Goal: Task Accomplishment & Management: Manage account settings

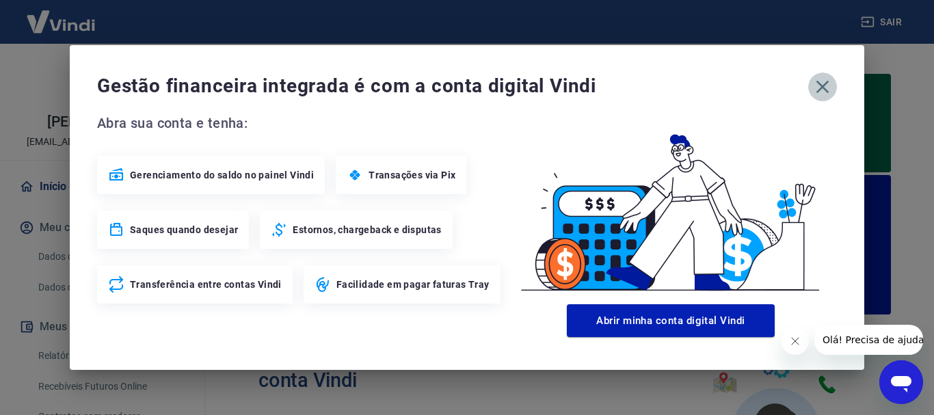
click at [825, 86] on icon "button" at bounding box center [823, 87] width 22 height 22
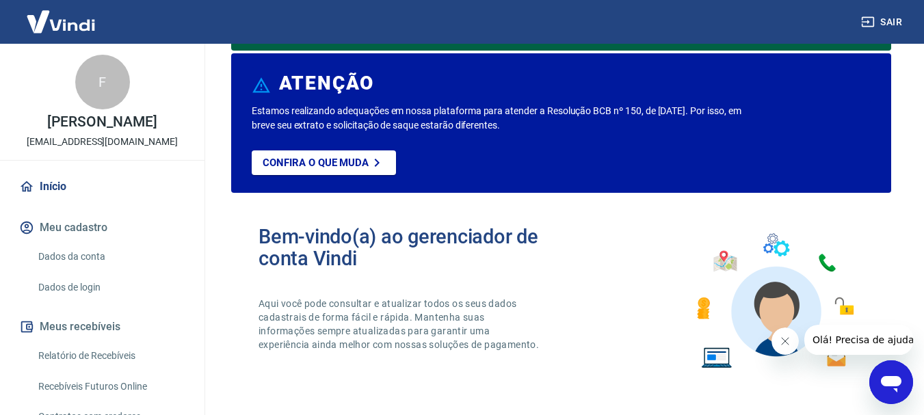
scroll to position [137, 0]
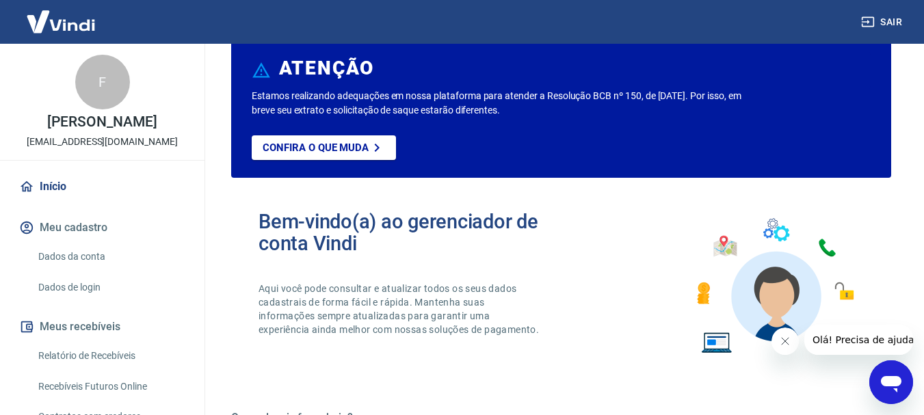
click at [124, 251] on link "Dados da conta" at bounding box center [110, 257] width 155 height 28
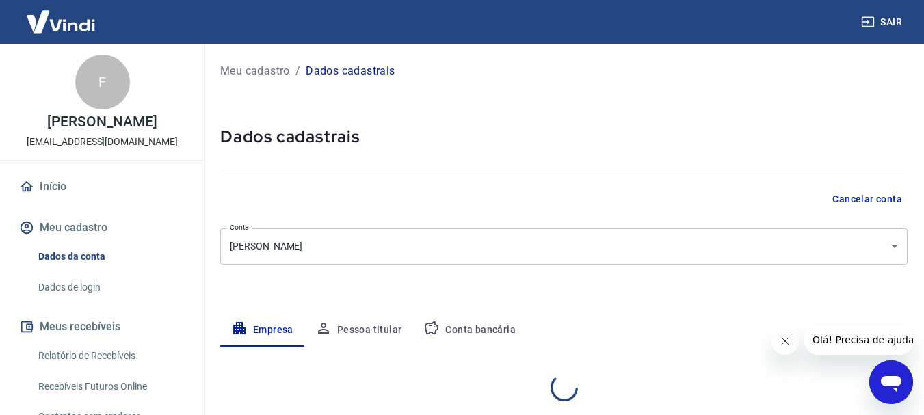
select select "RJ"
select select "business"
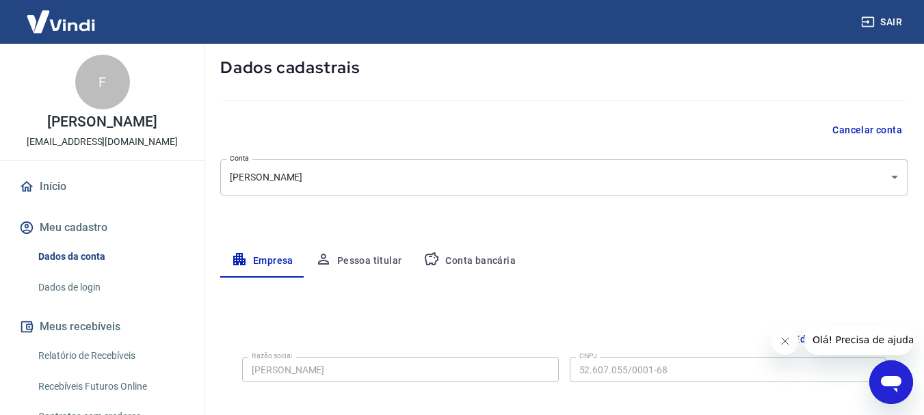
scroll to position [68, 0]
click at [354, 261] on button "Pessoa titular" at bounding box center [358, 261] width 109 height 33
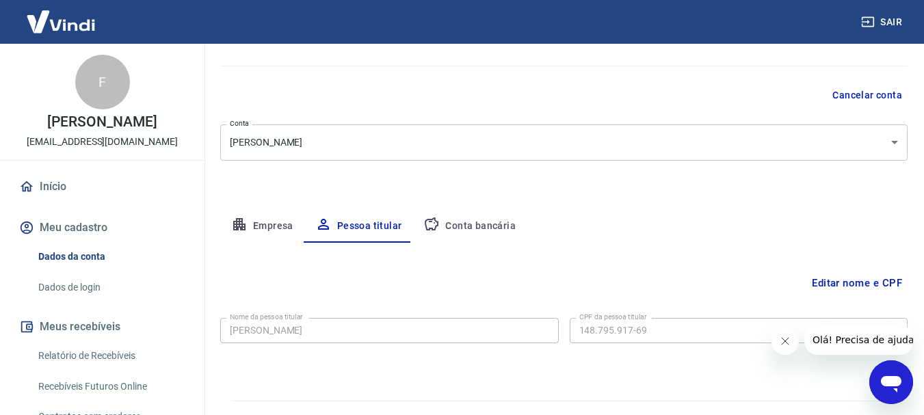
scroll to position [132, 0]
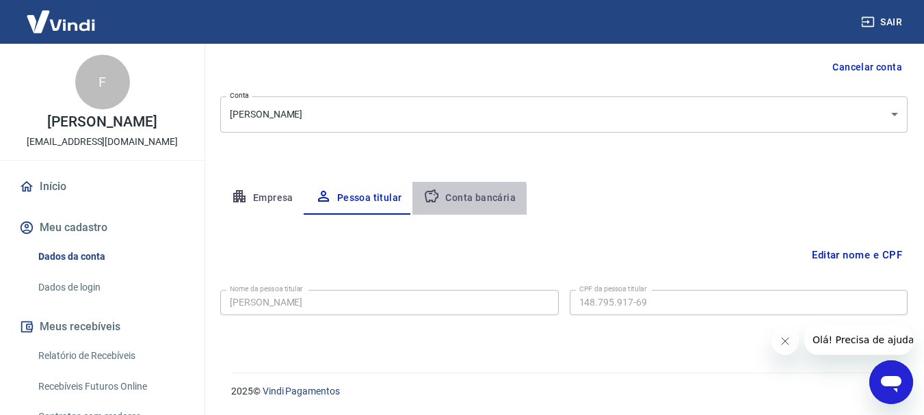
click at [457, 202] on button "Conta bancária" at bounding box center [469, 198] width 114 height 33
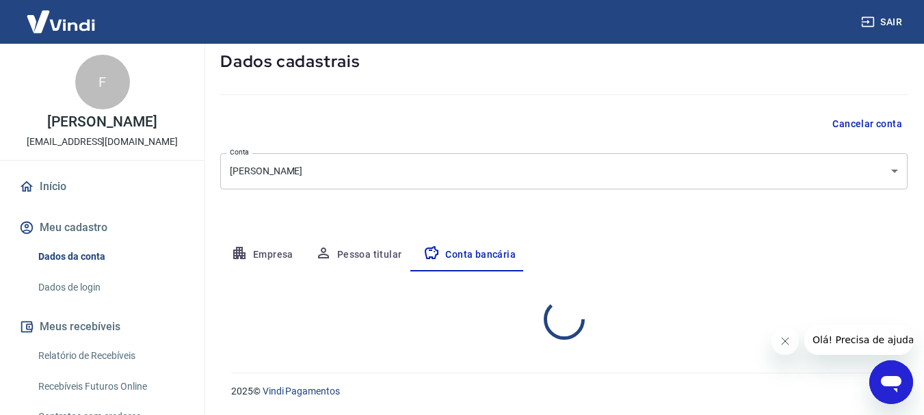
select select "1"
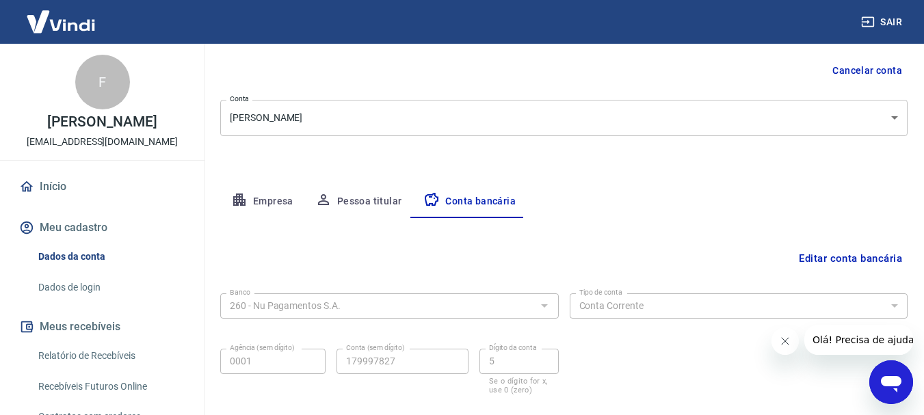
scroll to position [0, 0]
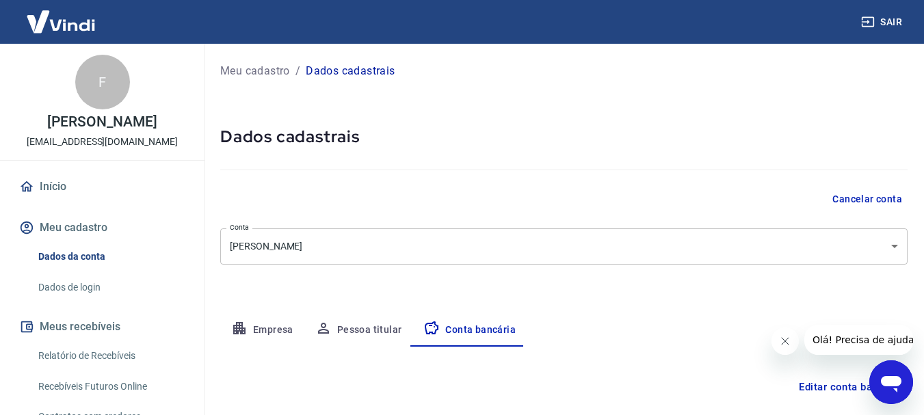
click at [268, 74] on p "Meu cadastro" at bounding box center [255, 71] width 70 height 16
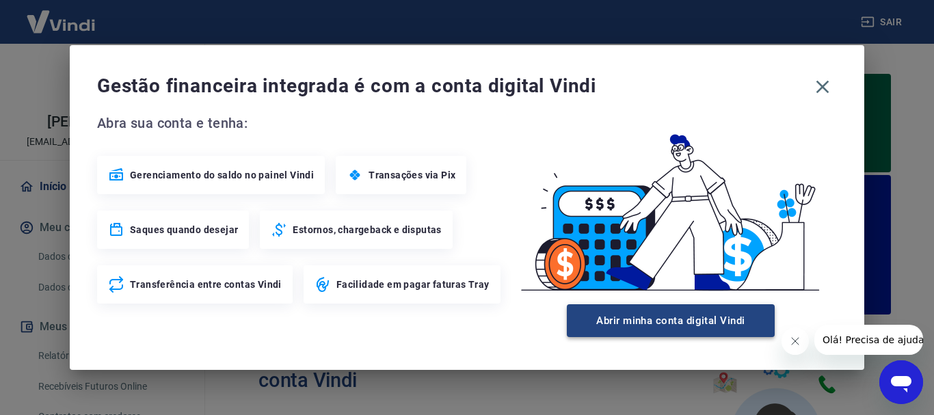
click at [659, 314] on button "Abrir minha conta digital Vindi" at bounding box center [671, 320] width 208 height 33
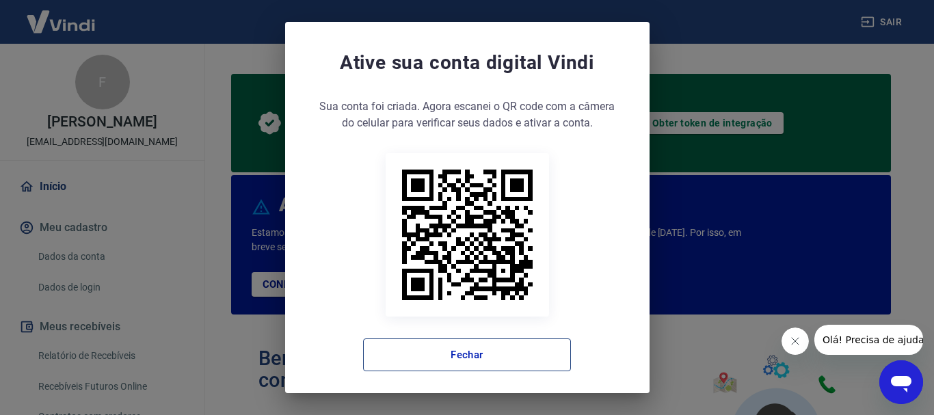
click at [527, 347] on button "Fechar" at bounding box center [467, 354] width 208 height 33
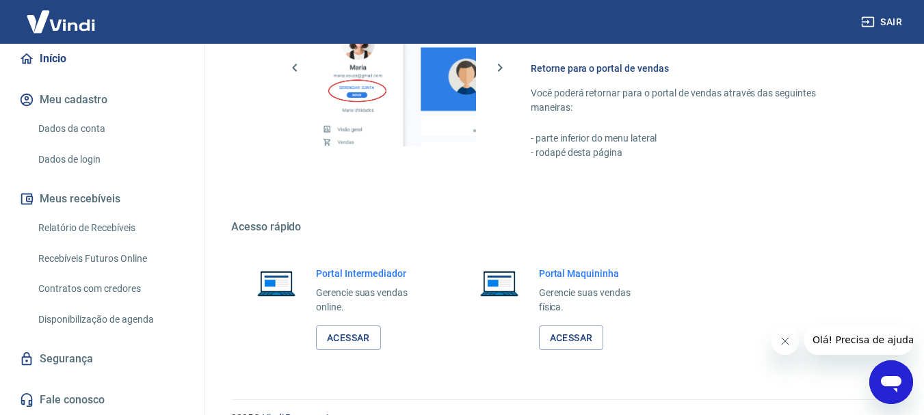
scroll to position [950, 0]
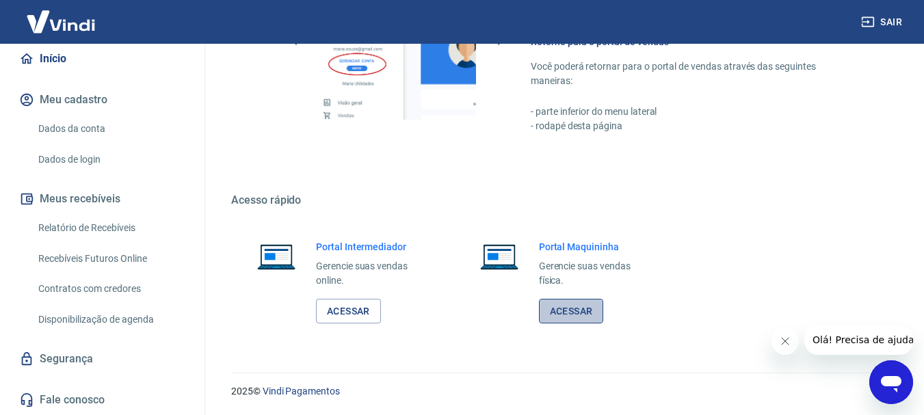
click at [570, 307] on link "Acessar" at bounding box center [571, 311] width 65 height 25
click at [349, 310] on link "Acessar" at bounding box center [348, 311] width 65 height 25
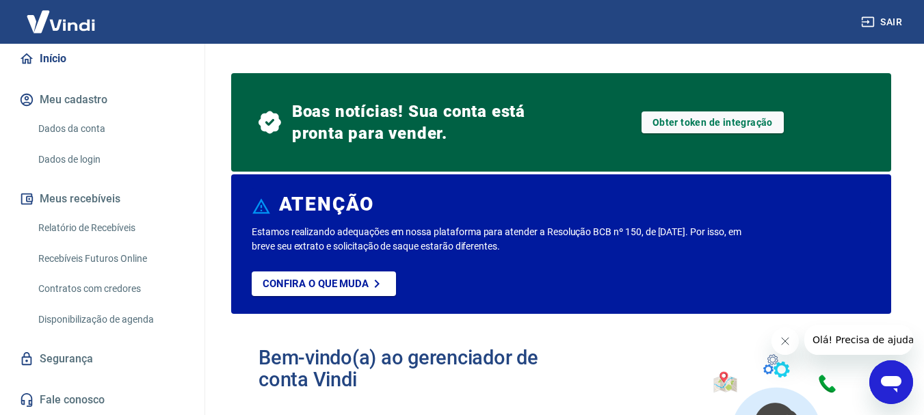
scroll to position [0, 0]
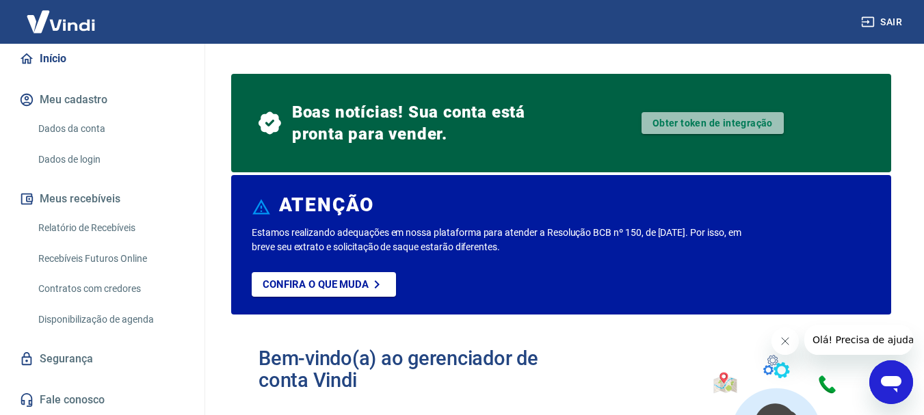
click at [693, 124] on link "Obter token de integração" at bounding box center [712, 123] width 142 height 22
